Goal: Information Seeking & Learning: Learn about a topic

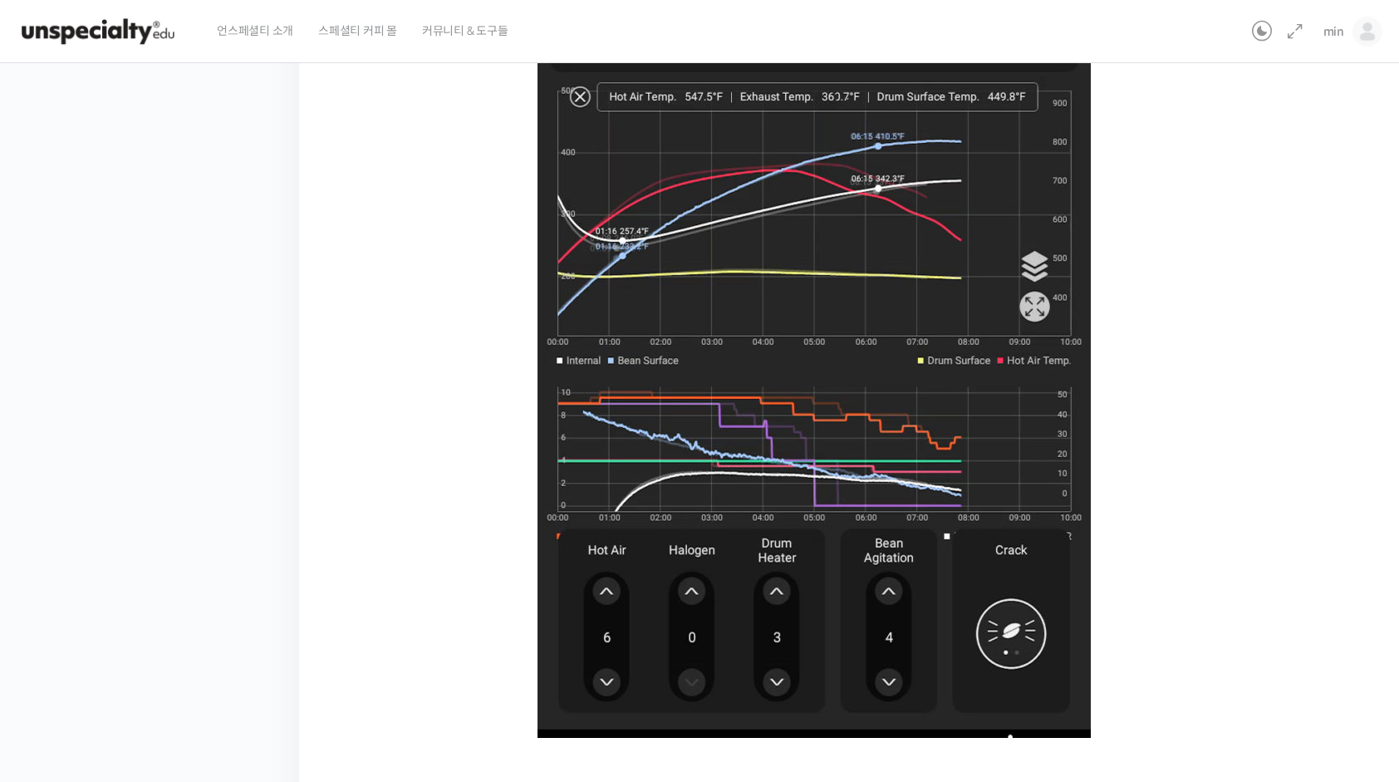
scroll to position [932, 0]
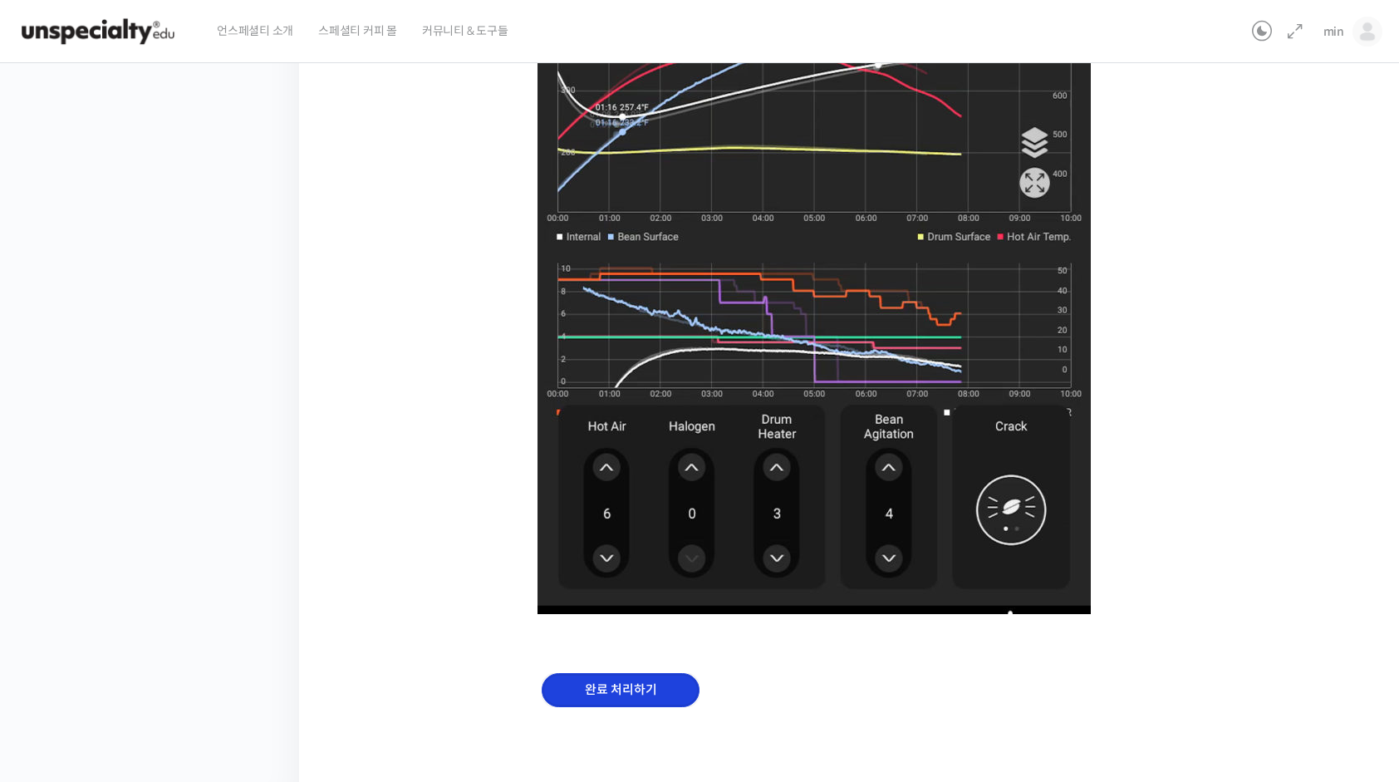
click at [645, 698] on input "완료 처리하기" at bounding box center [621, 690] width 158 height 34
click at [646, 696] on input "완료 처리하기" at bounding box center [621, 690] width 158 height 34
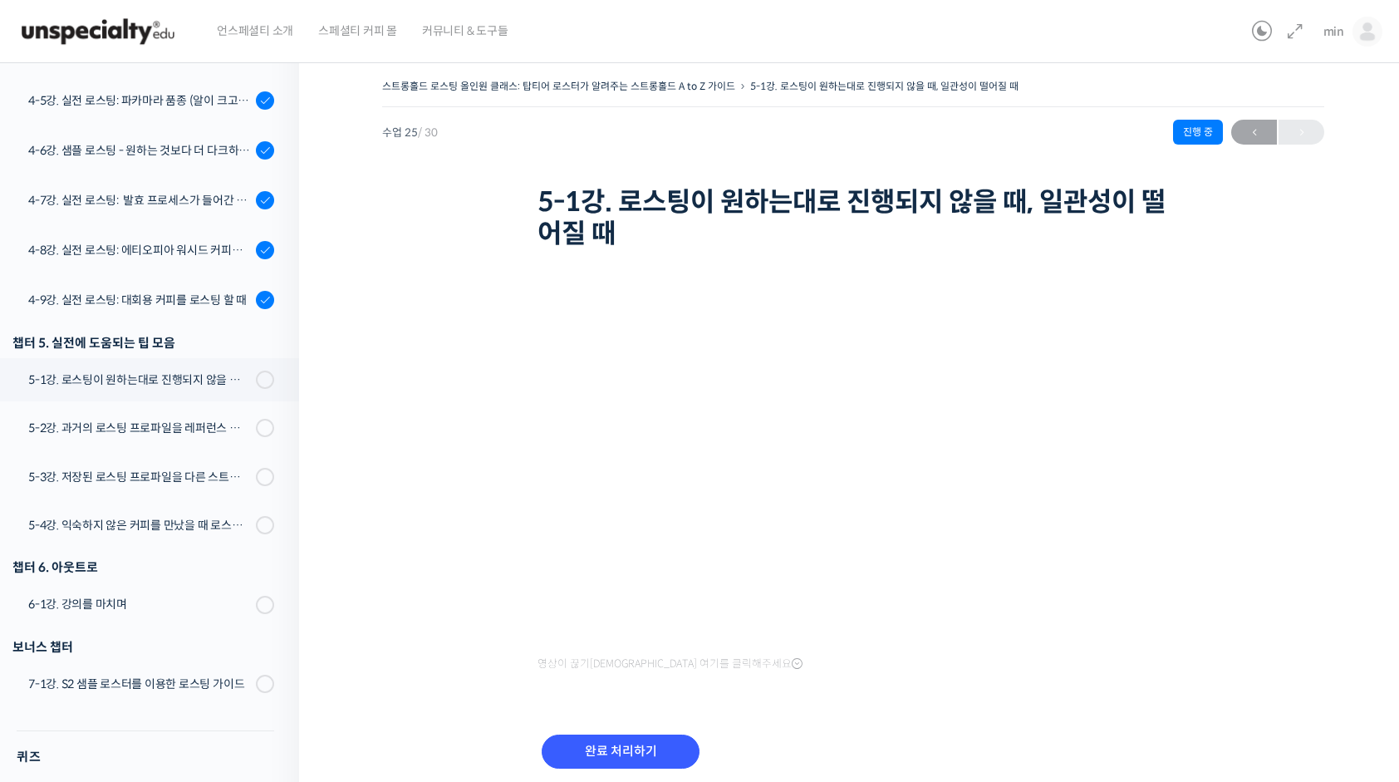
scroll to position [1355, 0]
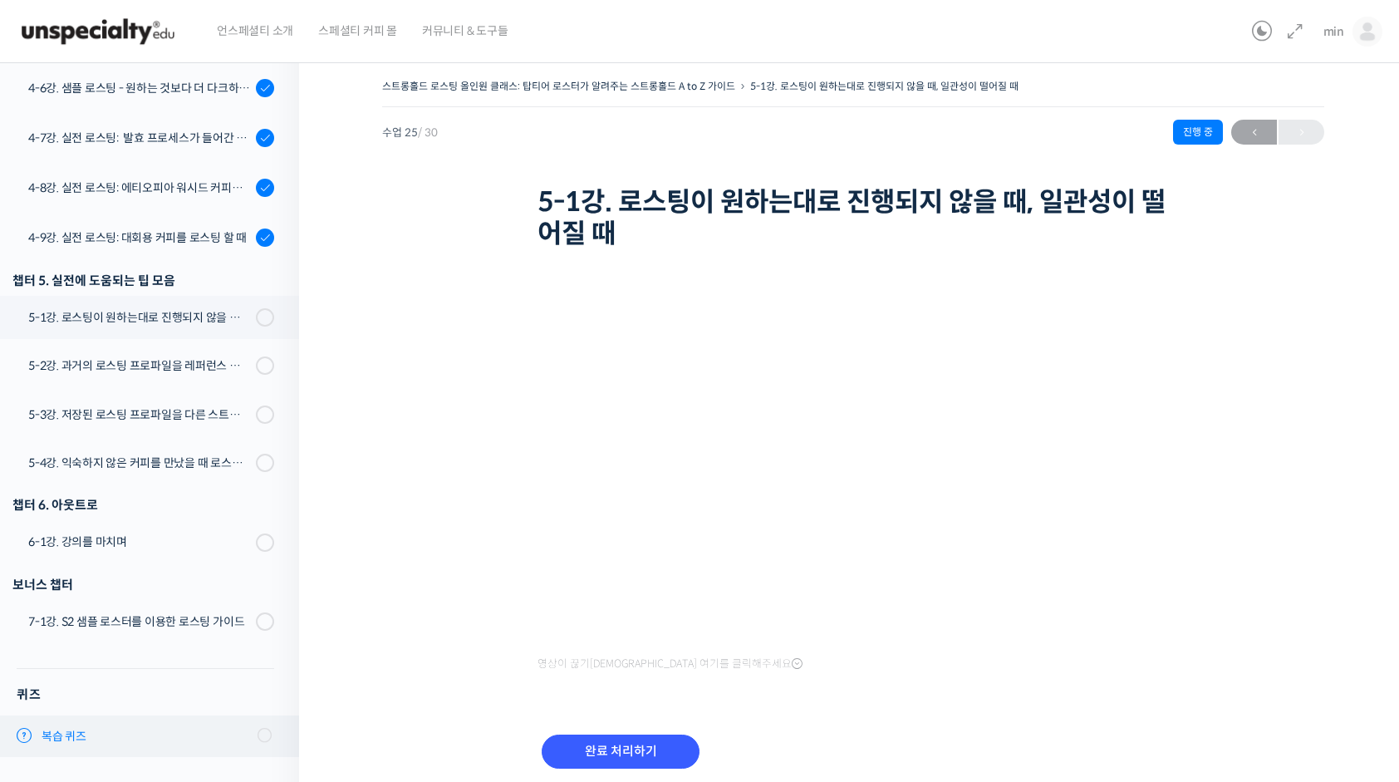
click at [73, 734] on span "복습 퀴즈" at bounding box center [64, 736] width 45 height 17
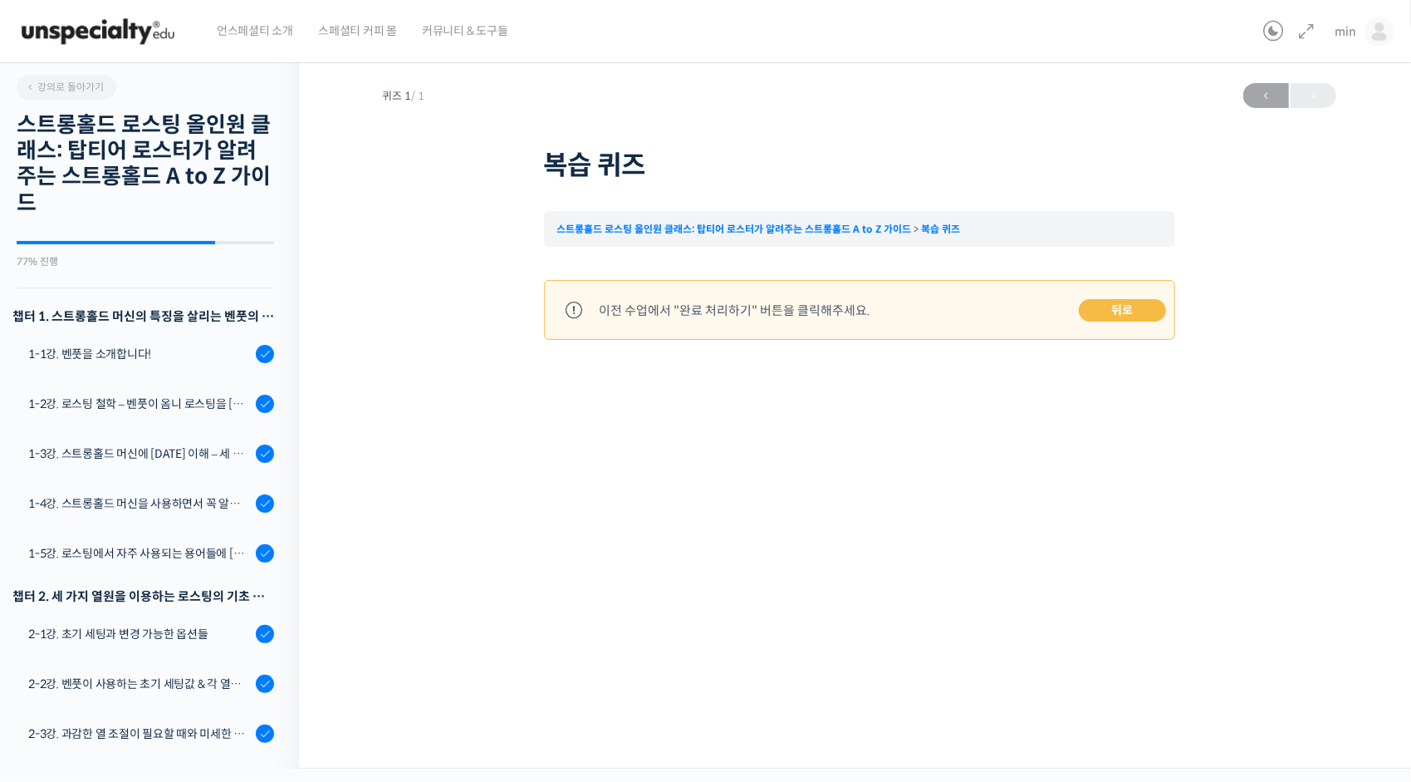
scroll to position [1355, 0]
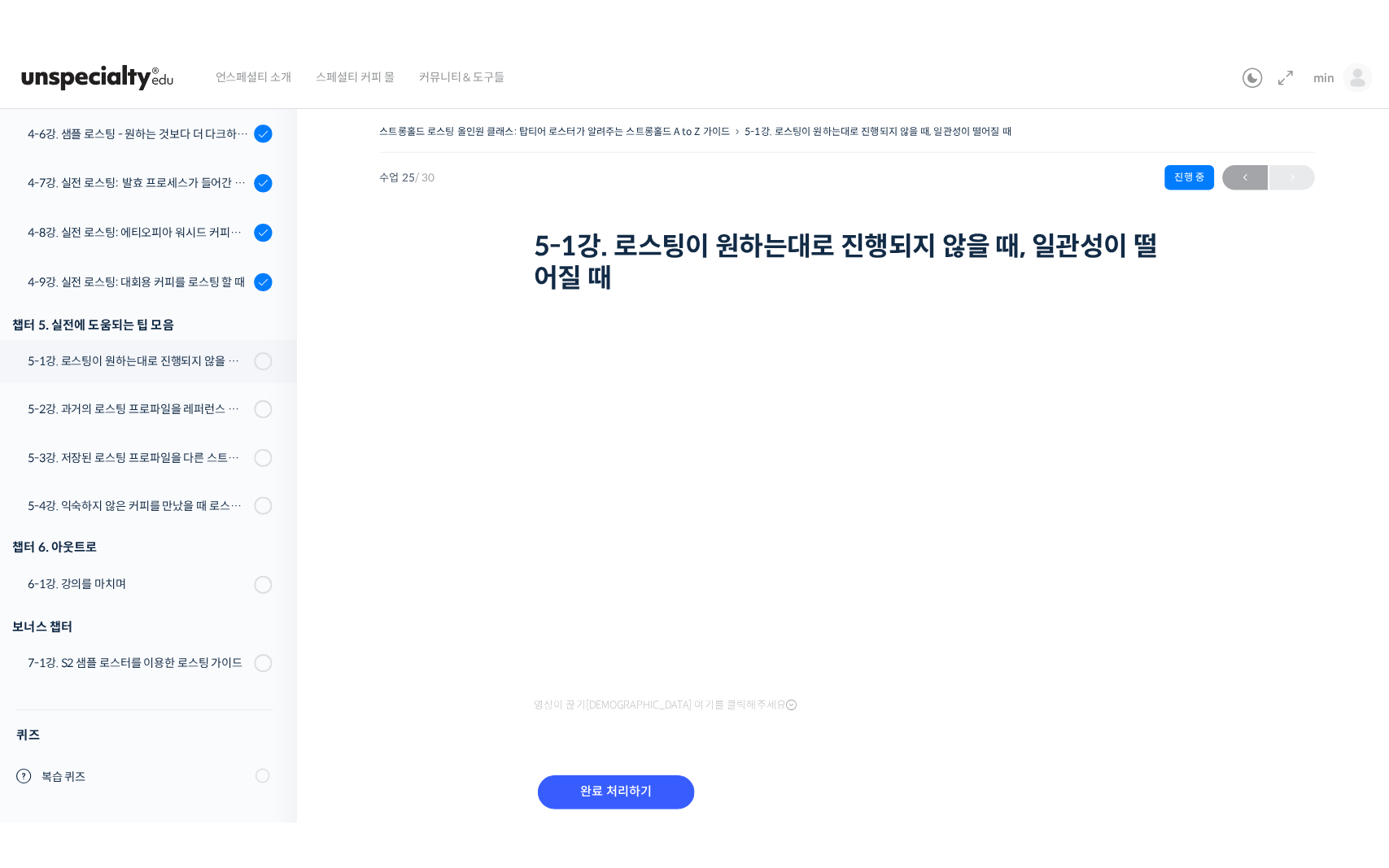
scroll to position [1225, 0]
